Goal: Entertainment & Leisure: Consume media (video, audio)

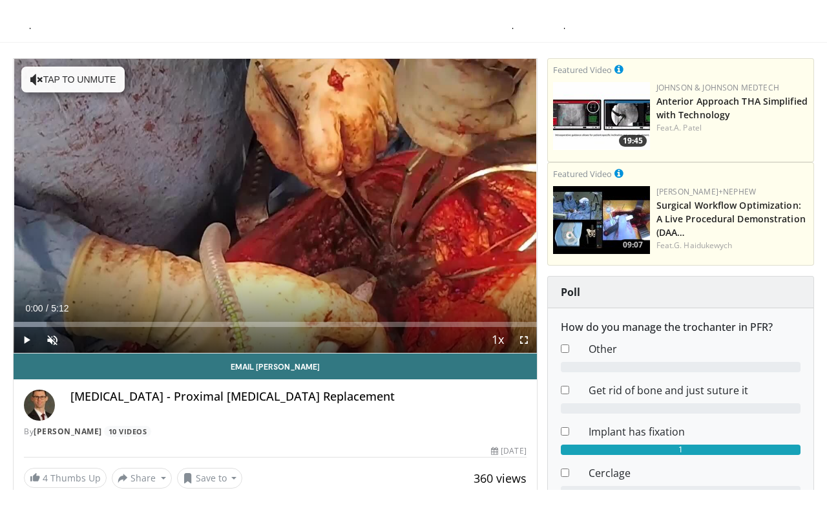
scroll to position [70, 0]
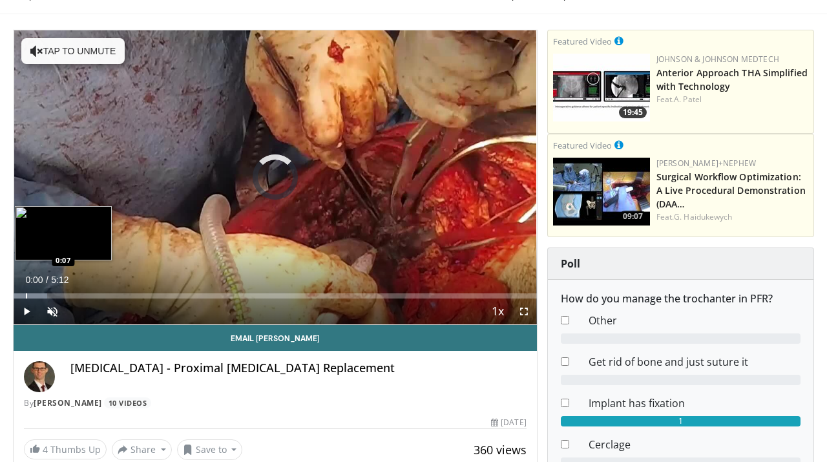
click at [26, 295] on div "Progress Bar" at bounding box center [26, 295] width 1 height 5
click at [37, 297] on div "Progress Bar" at bounding box center [37, 295] width 1 height 5
click at [48, 297] on div "Progress Bar" at bounding box center [48, 295] width 1 height 5
click at [63, 297] on div "Progress Bar" at bounding box center [63, 295] width 1 height 5
click at [71, 297] on div "Progress Bar" at bounding box center [71, 295] width 1 height 5
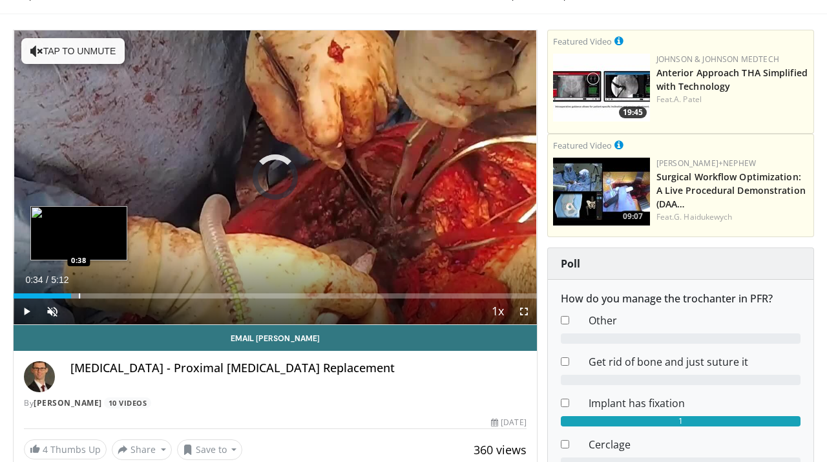
click at [79, 296] on div "Progress Bar" at bounding box center [79, 295] width 1 height 5
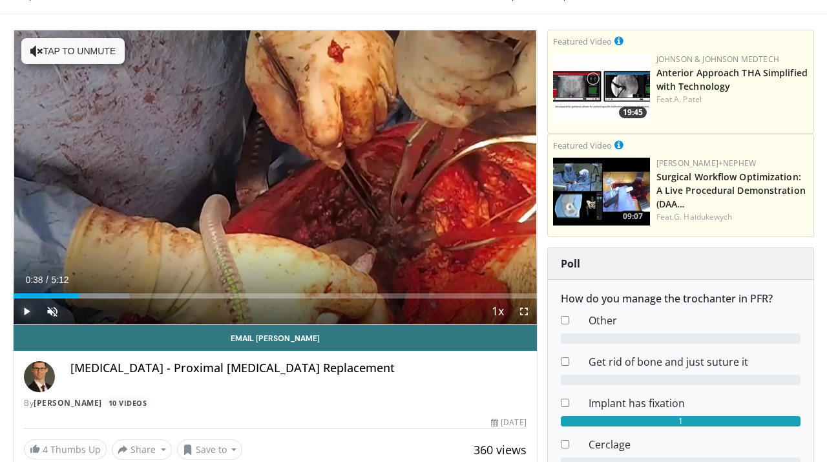
click at [20, 317] on span "Video Player" at bounding box center [27, 311] width 26 height 26
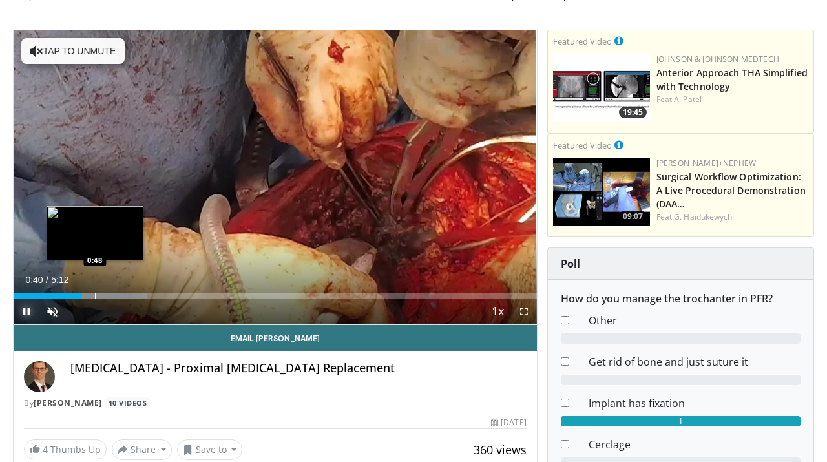
click at [95, 293] on div "Progress Bar" at bounding box center [95, 295] width 1 height 5
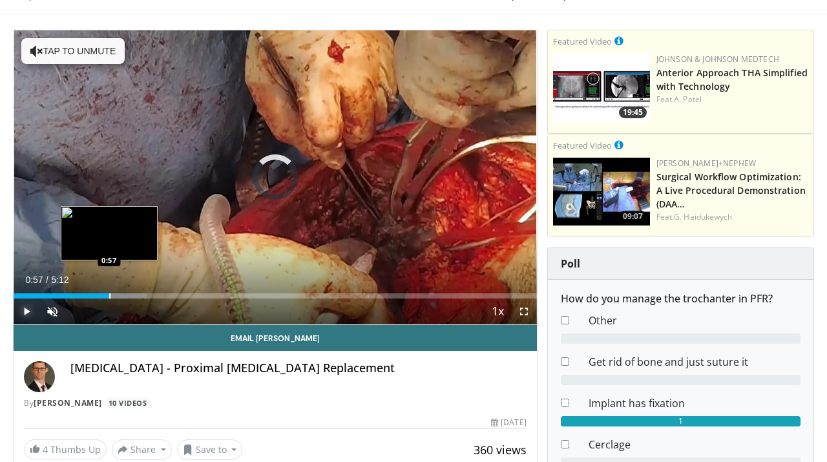
click at [109, 294] on div "Progress Bar" at bounding box center [109, 295] width 1 height 5
click at [118, 295] on div "Progress Bar" at bounding box center [118, 295] width 1 height 5
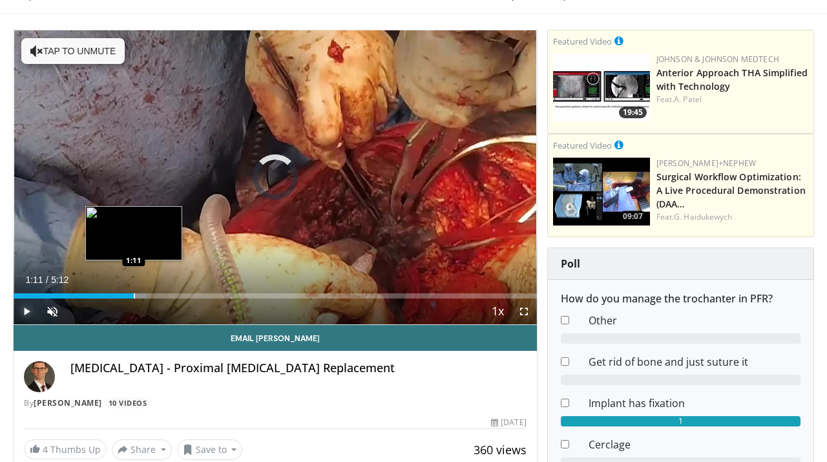
click at [134, 295] on div "Progress Bar" at bounding box center [134, 295] width 1 height 5
click at [148, 296] on div "Progress Bar" at bounding box center [148, 295] width 1 height 5
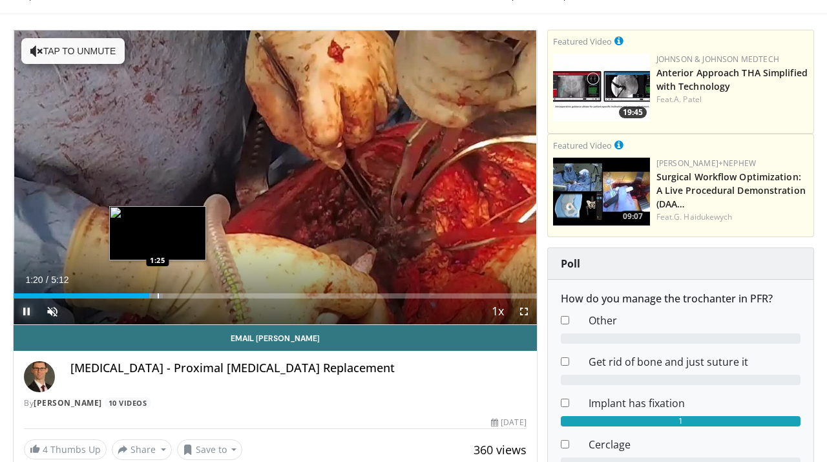
click at [158, 296] on div "Progress Bar" at bounding box center [158, 295] width 1 height 5
click at [165, 296] on div "Progress Bar" at bounding box center [165, 295] width 1 height 5
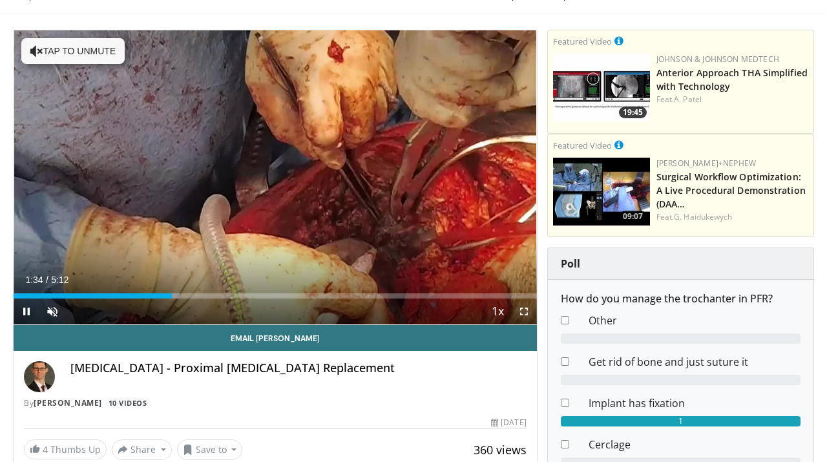
click at [526, 313] on span "Video Player" at bounding box center [524, 311] width 26 height 26
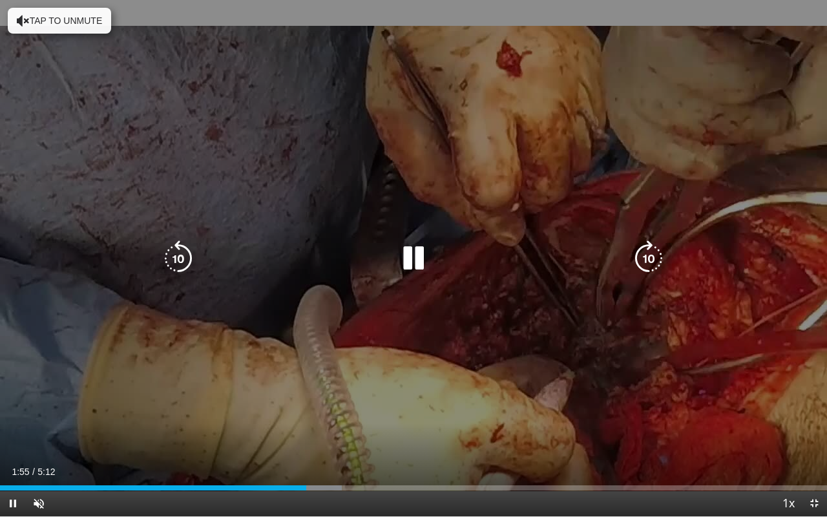
click at [416, 126] on div "10 seconds Tap to unmute" at bounding box center [413, 258] width 827 height 516
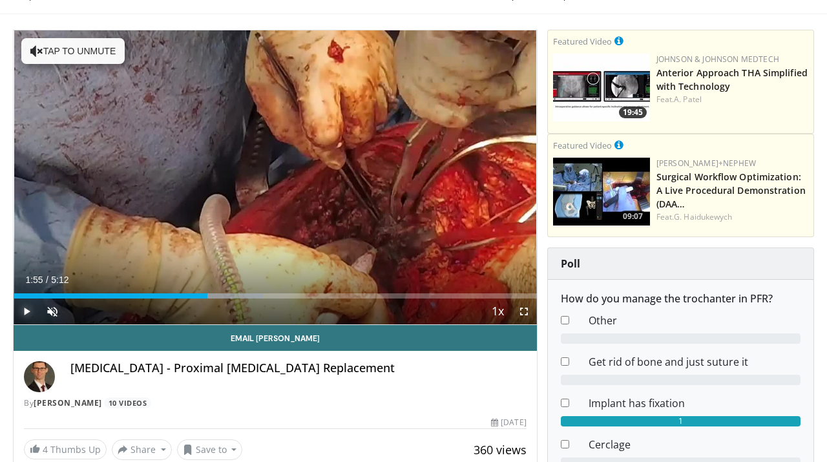
click at [29, 314] on span "Video Player" at bounding box center [27, 311] width 26 height 26
click at [528, 309] on span "Video Player" at bounding box center [524, 311] width 26 height 26
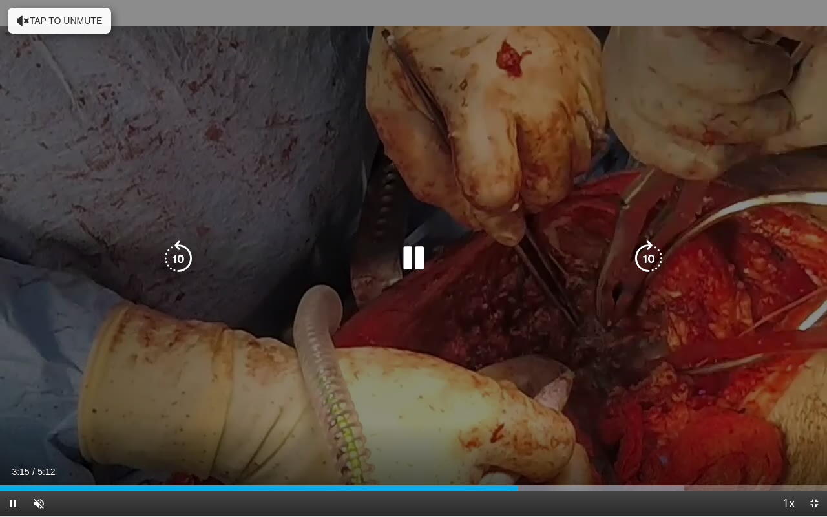
click at [421, 247] on icon "Video Player" at bounding box center [413, 258] width 36 height 36
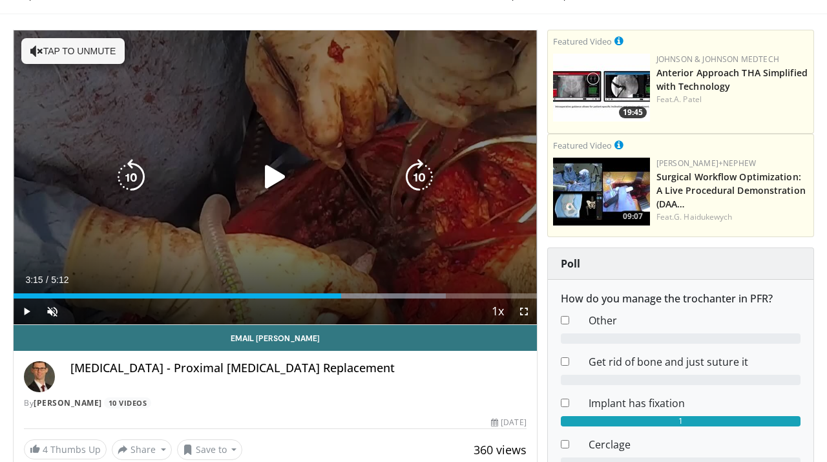
click at [274, 176] on icon "Video Player" at bounding box center [275, 177] width 36 height 36
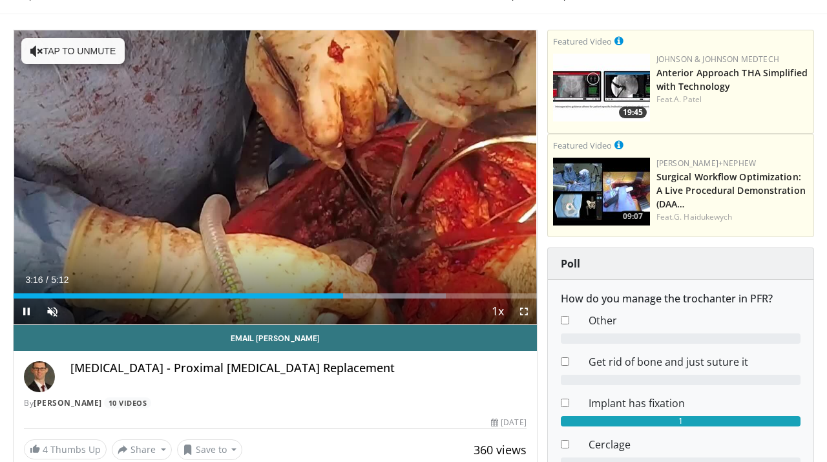
click at [529, 309] on span "Video Player" at bounding box center [524, 311] width 26 height 26
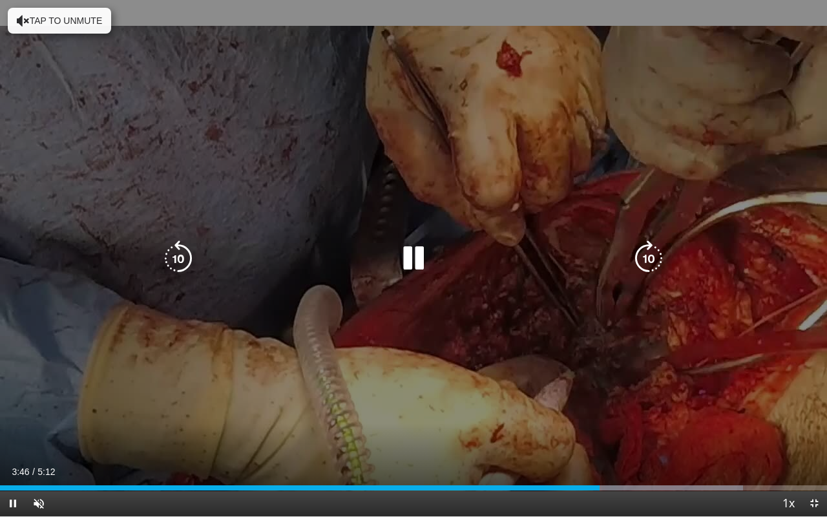
click at [419, 258] on icon "Video Player" at bounding box center [413, 258] width 36 height 36
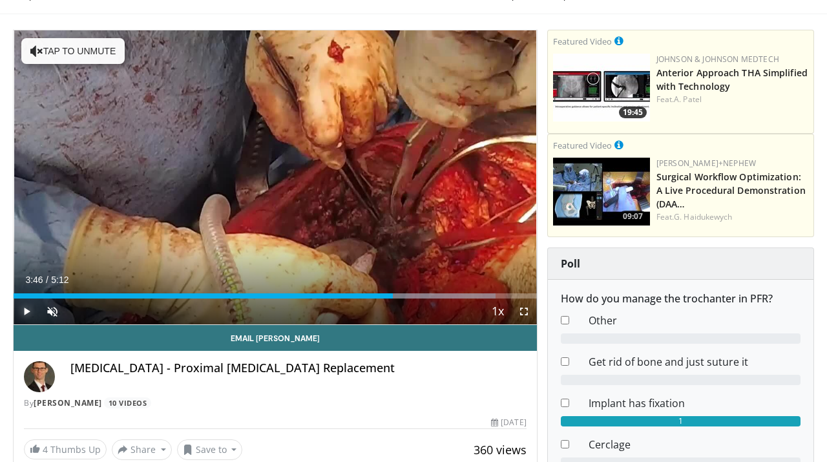
click at [26, 313] on span "Video Player" at bounding box center [27, 311] width 26 height 26
click at [526, 315] on span "Video Player" at bounding box center [524, 311] width 26 height 26
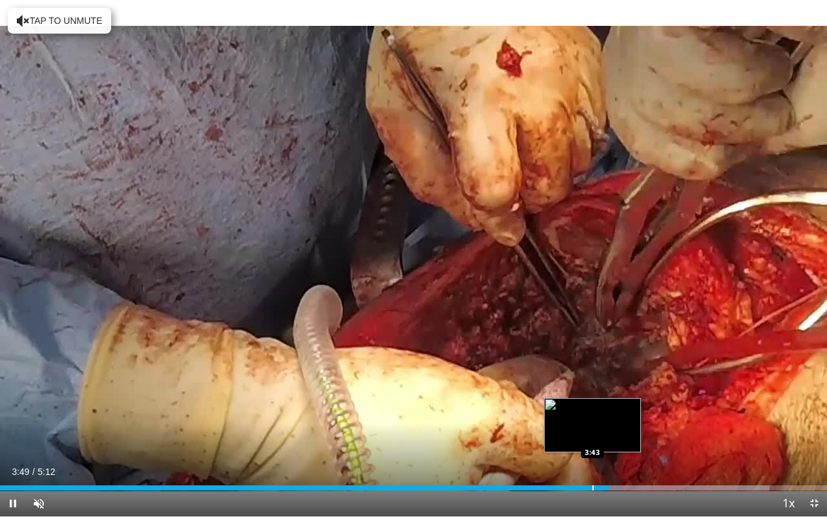
click at [592, 461] on div "Loaded : 93.04% 3:49 3:43" at bounding box center [413, 484] width 827 height 12
click at [570, 461] on div "Progress Bar" at bounding box center [570, 487] width 1 height 5
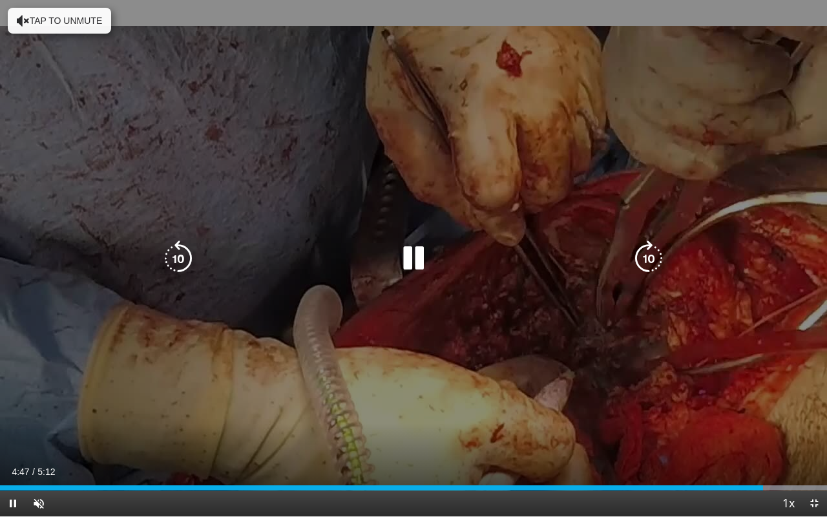
click at [417, 259] on icon "Video Player" at bounding box center [413, 258] width 36 height 36
click at [411, 255] on icon "Video Player" at bounding box center [413, 258] width 36 height 36
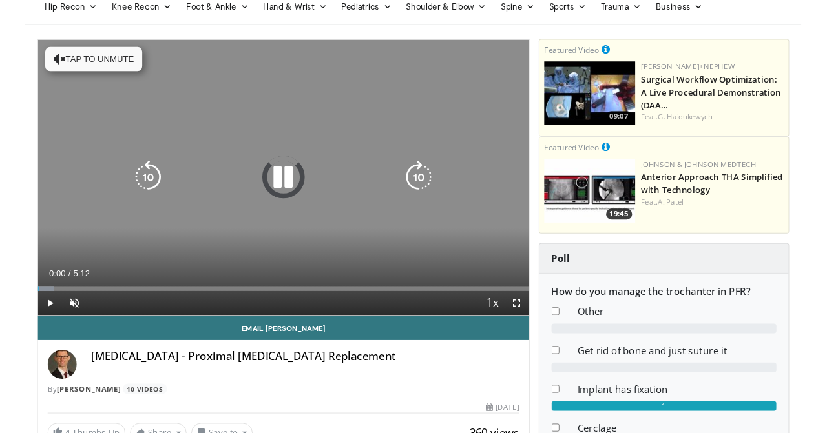
scroll to position [70, 0]
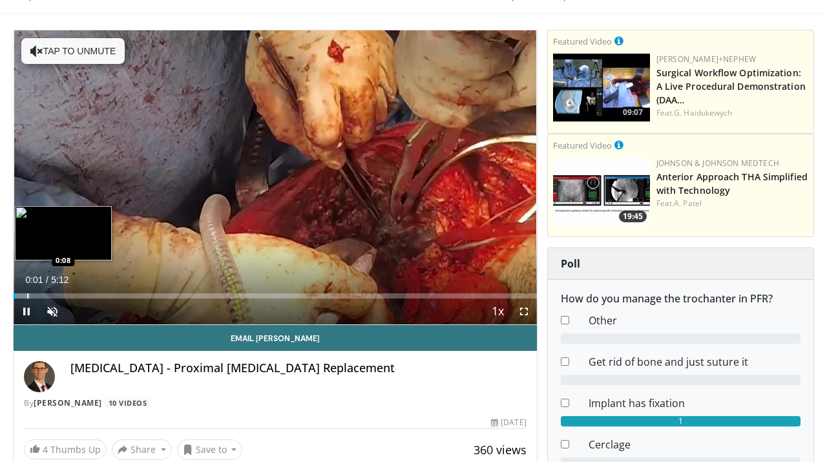
click at [27, 294] on div "Progress Bar" at bounding box center [27, 295] width 1 height 5
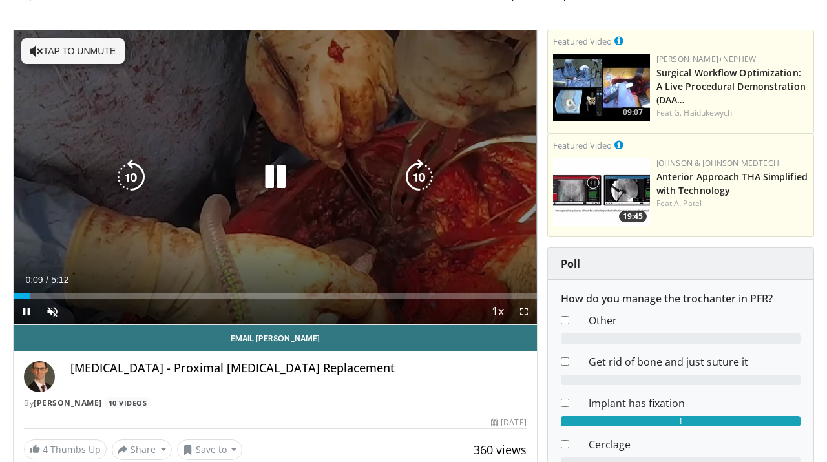
click at [250, 91] on div "10 seconds Tap to unmute" at bounding box center [275, 177] width 523 height 294
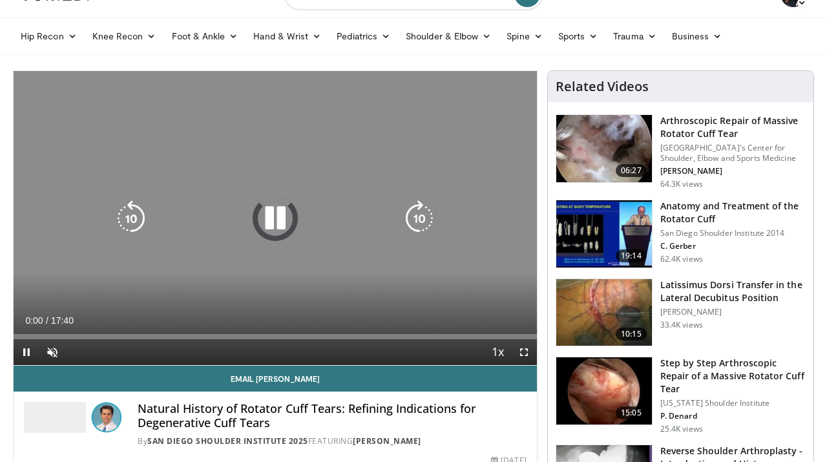
scroll to position [34, 0]
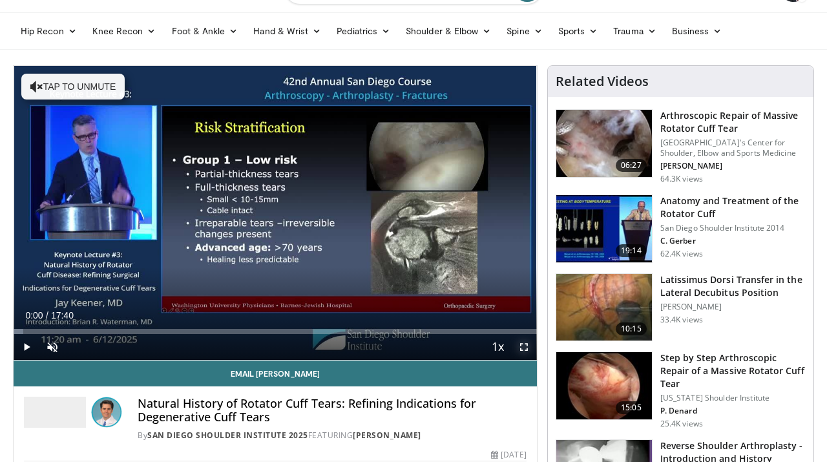
click at [525, 349] on span "Video Player" at bounding box center [524, 347] width 26 height 26
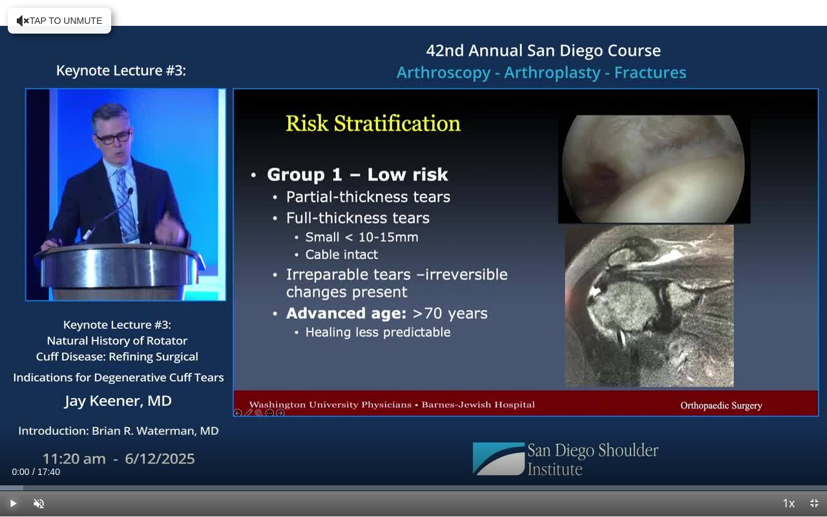
click at [16, 461] on span "Video Player" at bounding box center [13, 503] width 26 height 26
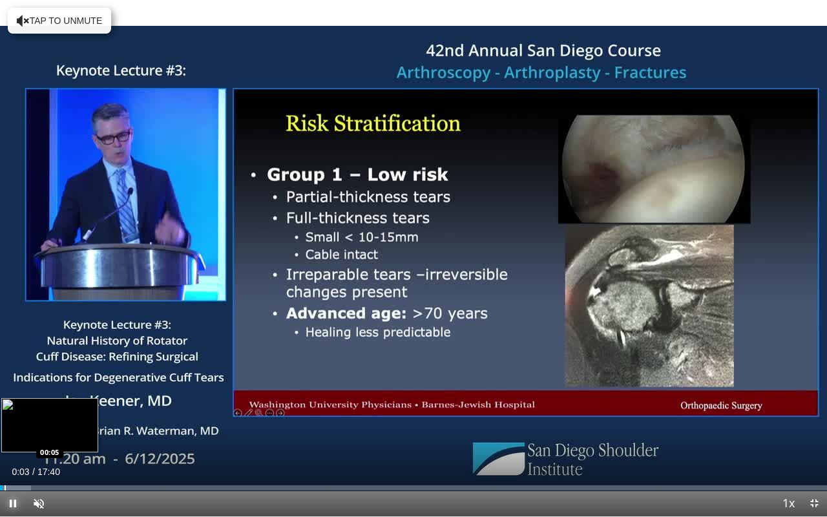
click at [5, 461] on div "Progress Bar" at bounding box center [5, 487] width 1 height 5
click at [10, 461] on div "Progress Bar" at bounding box center [10, 487] width 1 height 5
click at [17, 461] on div "Progress Bar" at bounding box center [17, 487] width 1 height 5
click at [20, 461] on div "Progress Bar" at bounding box center [20, 487] width 1 height 5
click at [24, 461] on div "Progress Bar" at bounding box center [24, 487] width 1 height 5
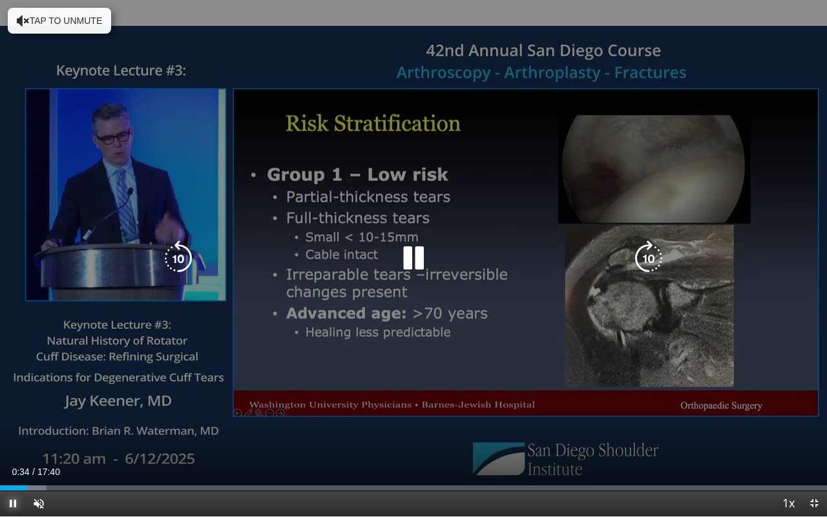
click at [25, 461] on div "00:34" at bounding box center [13, 487] width 27 height 5
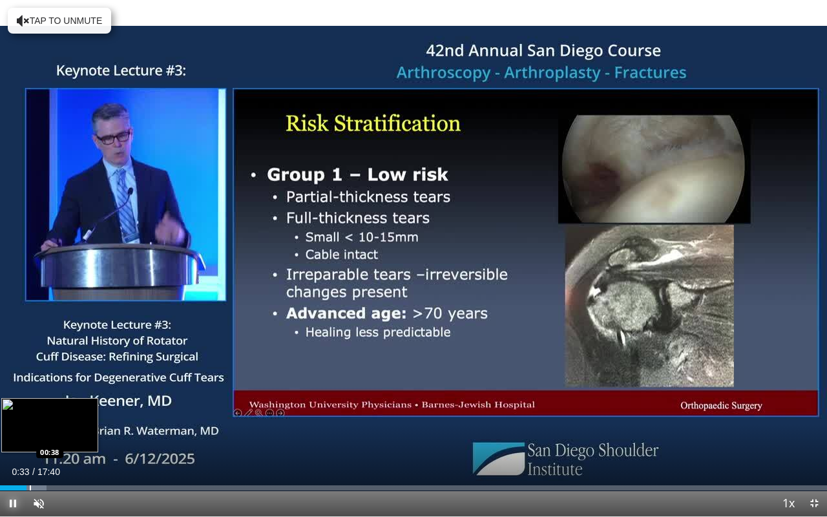
click at [30, 461] on div "Progress Bar" at bounding box center [30, 487] width 1 height 5
click at [34, 461] on div "Progress Bar" at bounding box center [34, 487] width 1 height 5
click at [42, 461] on div "Progress Bar" at bounding box center [42, 487] width 1 height 5
click at [49, 461] on div "Progress Bar" at bounding box center [48, 487] width 1 height 5
click at [60, 461] on div "Progress Bar" at bounding box center [60, 487] width 1 height 5
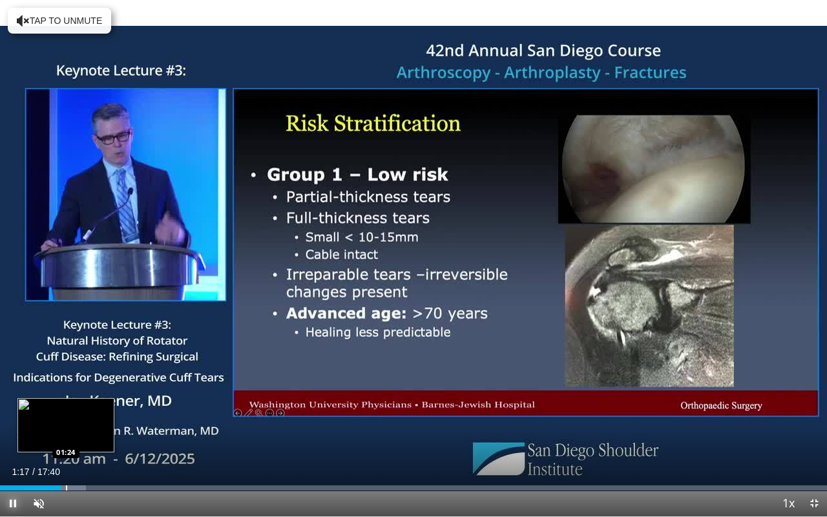
click at [66, 461] on div "Progress Bar" at bounding box center [66, 487] width 1 height 5
click at [3, 461] on div "Progress Bar" at bounding box center [3, 487] width 1 height 5
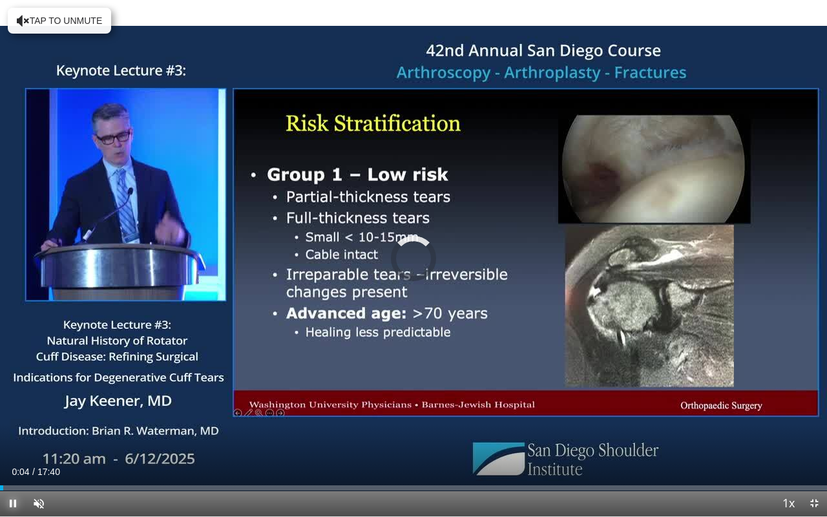
click at [11, 461] on span "Video Player" at bounding box center [13, 503] width 26 height 26
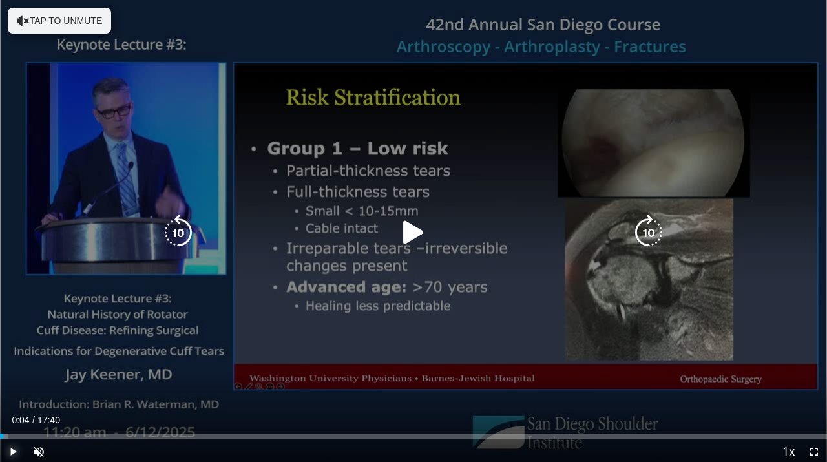
scroll to position [0, 0]
